Goal: Navigation & Orientation: Find specific page/section

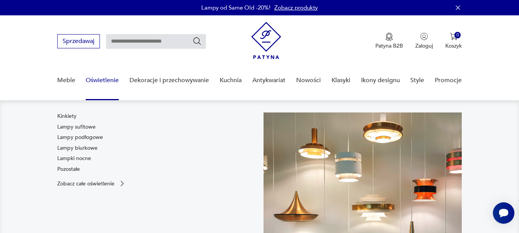
click at [103, 81] on link "Oświetlenie" at bounding box center [102, 81] width 33 height 30
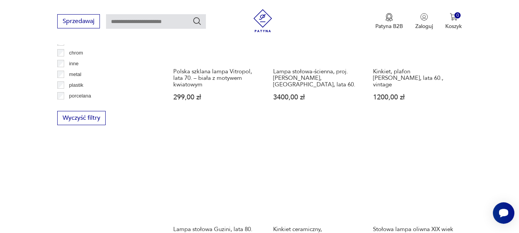
scroll to position [1049, 0]
